Goal: Find specific page/section: Find specific page/section

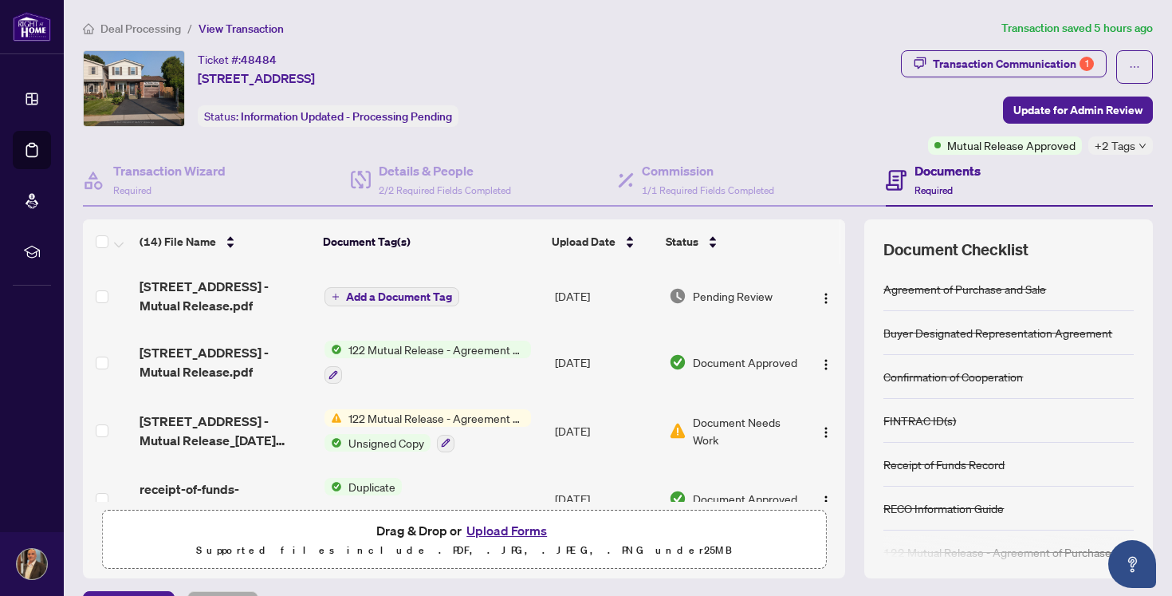
scroll to position [4, 0]
click at [1080, 58] on div "1" at bounding box center [1087, 64] width 14 height 14
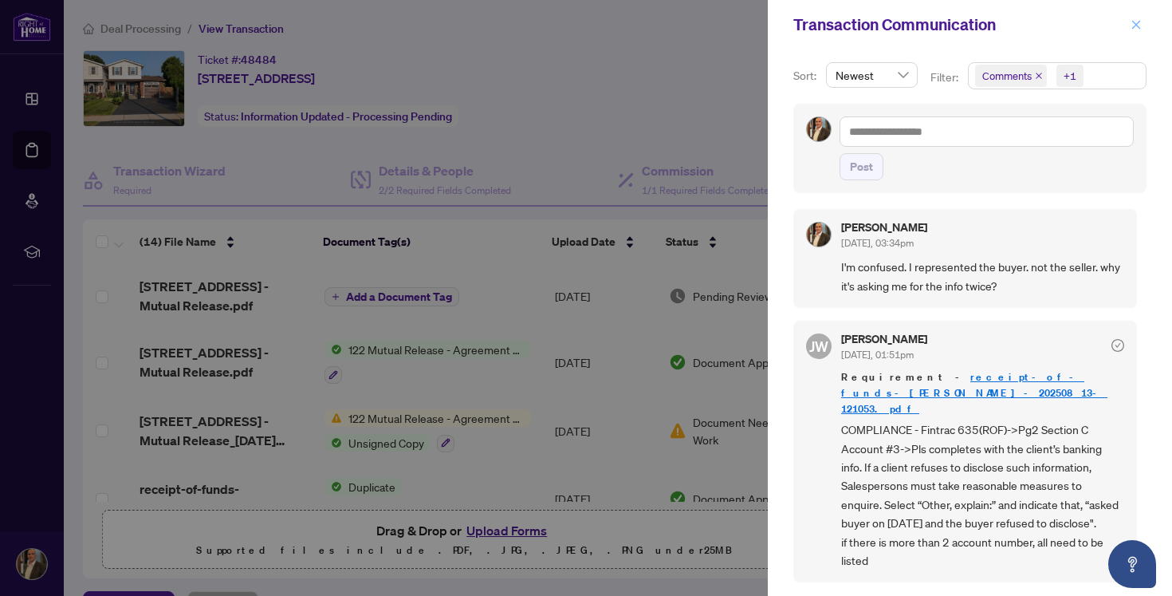
click at [1134, 26] on icon "close" at bounding box center [1136, 24] width 9 height 9
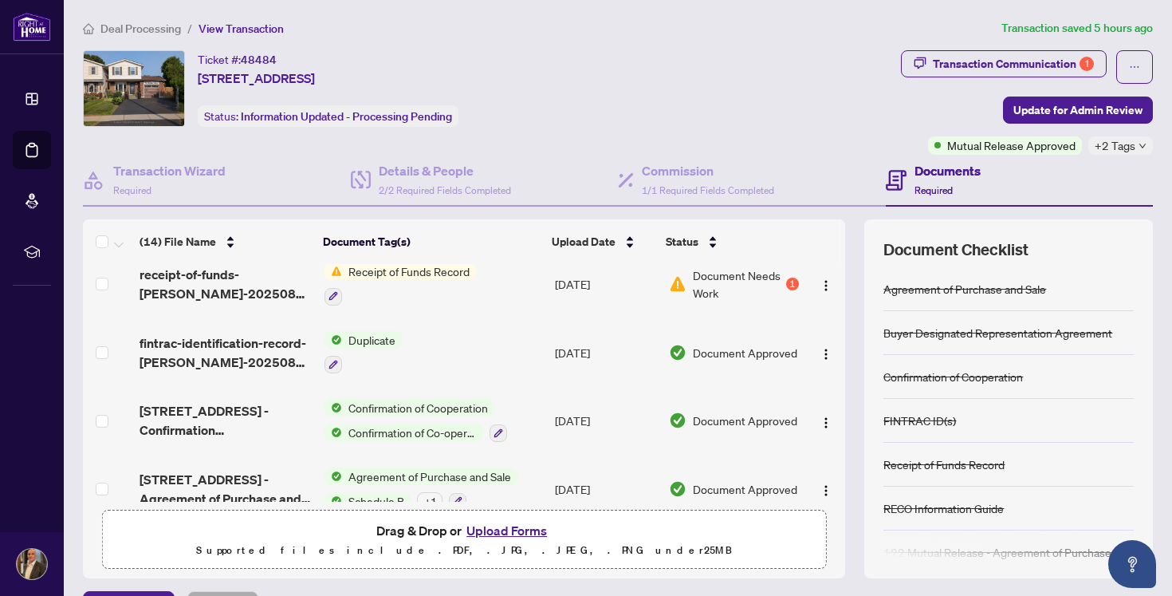
scroll to position [502, 0]
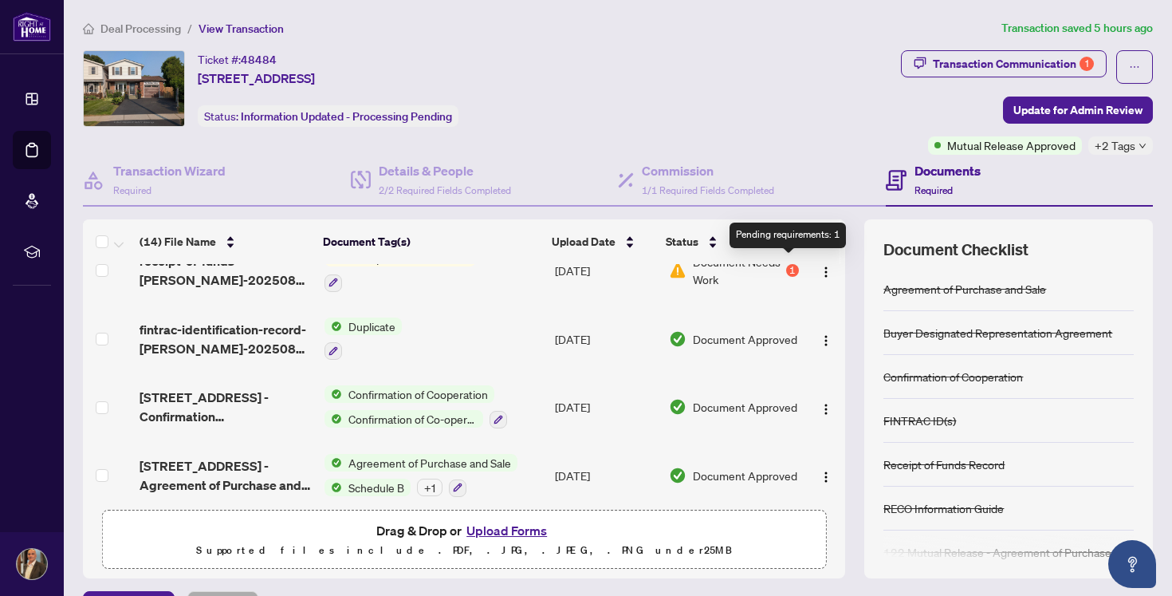
click at [788, 268] on div "1" at bounding box center [792, 270] width 13 height 13
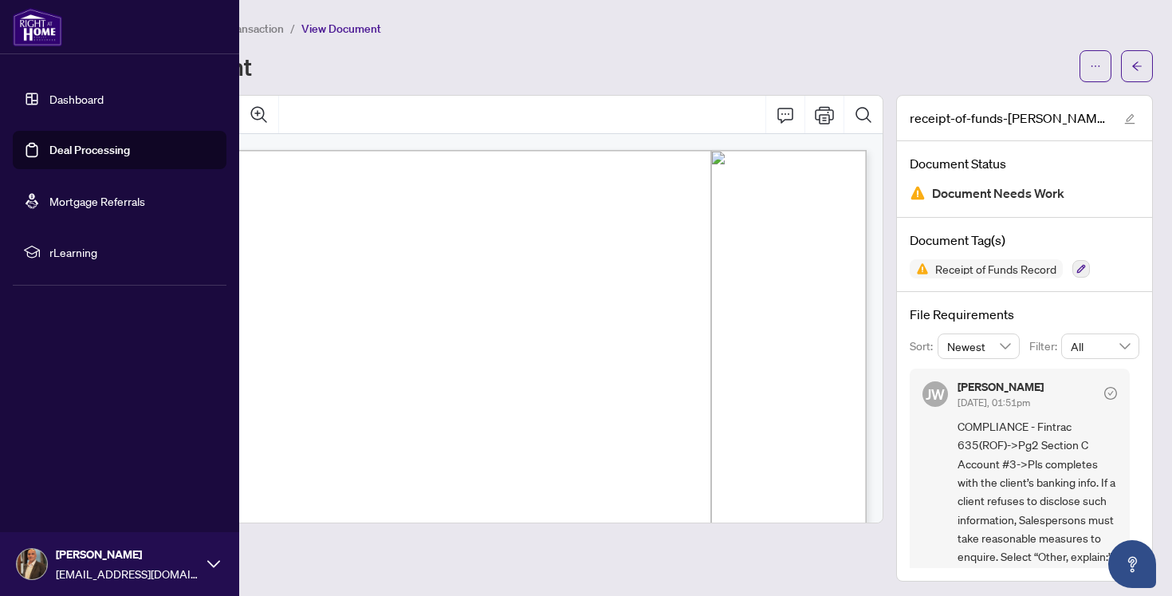
click at [49, 146] on link "Deal Processing" at bounding box center [89, 150] width 81 height 14
